Goal: Task Accomplishment & Management: Manage account settings

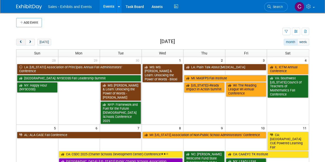
click at [23, 43] on button "prev" at bounding box center [21, 42] width 10 height 7
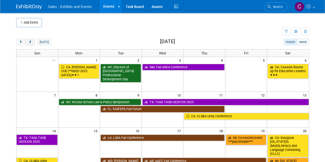
click at [31, 44] on button "next" at bounding box center [30, 42] width 10 height 7
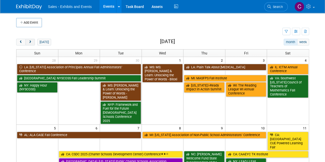
click at [28, 40] on button "next" at bounding box center [30, 42] width 10 height 7
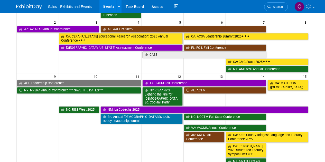
scroll to position [108, 0]
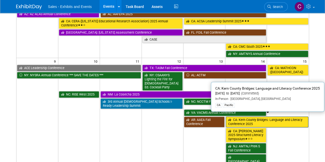
click at [269, 119] on link "CA: Kern County Bridges: Language and Literacy Conference 2025" at bounding box center [267, 122] width 83 height 11
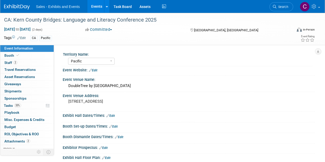
select select "Pacific"
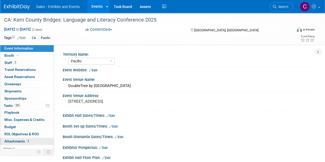
click at [17, 142] on span "Attachments 2" at bounding box center [17, 141] width 26 height 4
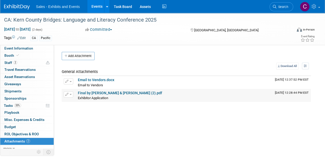
click at [99, 90] on td "Final by Dina & Stephanie (2).pdf Exhibitor Application Exhibitor Application X" at bounding box center [174, 95] width 197 height 13
click at [99, 92] on link "Final by Dina & Stephanie (2).pdf" at bounding box center [120, 93] width 84 height 4
click at [10, 57] on span "Booth" at bounding box center [12, 55] width 16 height 4
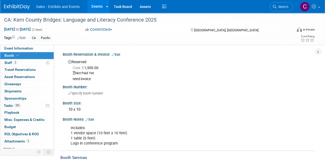
click at [120, 54] on link "Edit" at bounding box center [116, 55] width 8 height 4
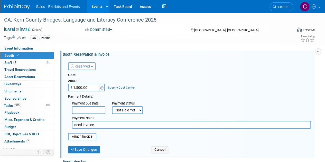
click at [124, 111] on select "Not Paid Yet Partially Paid Paid in Full" at bounding box center [127, 110] width 31 height 8
select select "1"
click at [112, 106] on select "Not Paid Yet Partially Paid Paid in Full" at bounding box center [127, 110] width 31 height 8
drag, startPoint x: 98, startPoint y: 126, endPoint x: 61, endPoint y: 121, distance: 37.3
click at [61, 121] on div "Booth Reservation & Invoice: Edit Reserved Need to Reserve Reserved No Reservat…" at bounding box center [187, 104] width 255 height 107
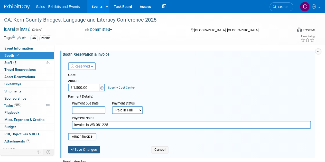
type input "invoice in WD 081225"
click at [78, 149] on button "Save Changes" at bounding box center [84, 149] width 32 height 7
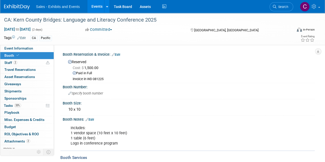
click at [99, 9] on link "Events" at bounding box center [96, 6] width 19 height 13
